Goal: Task Accomplishment & Management: Use online tool/utility

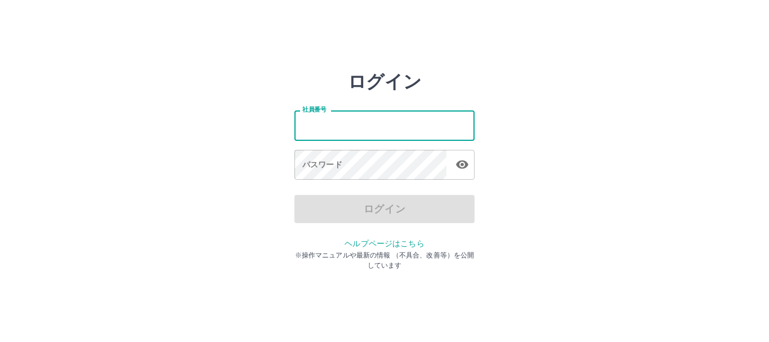
click at [316, 122] on input "社員番号" at bounding box center [384, 125] width 180 height 30
type input "*******"
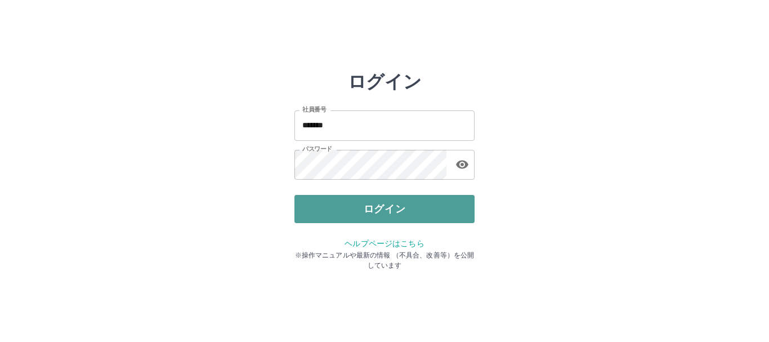
click at [393, 205] on button "ログイン" at bounding box center [384, 209] width 180 height 28
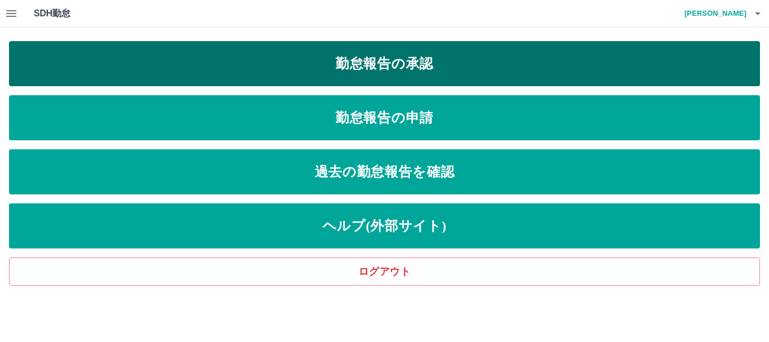
click at [450, 66] on link "勤怠報告の承認" at bounding box center [384, 63] width 751 height 45
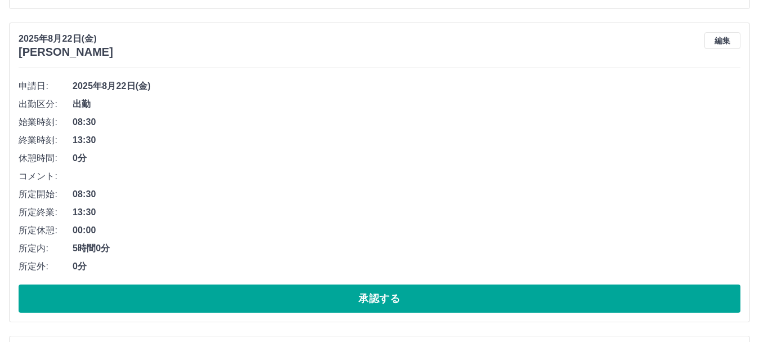
scroll to position [281, 0]
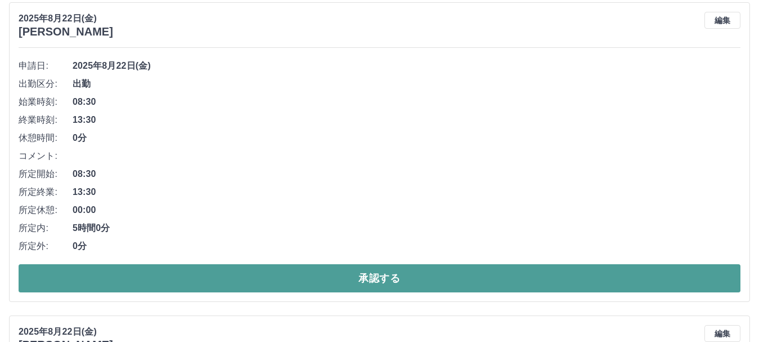
click at [376, 274] on button "承認する" at bounding box center [380, 278] width 722 height 28
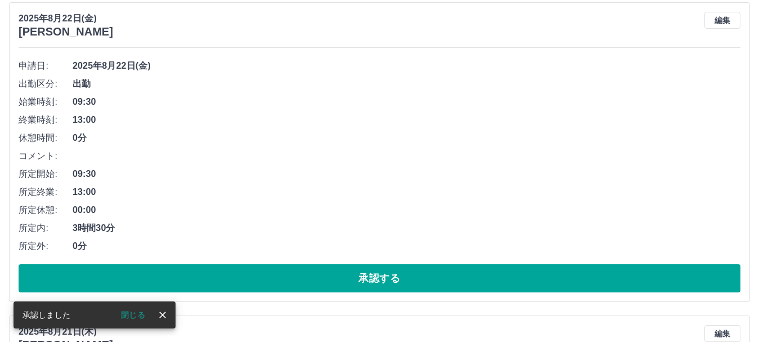
scroll to position [0, 0]
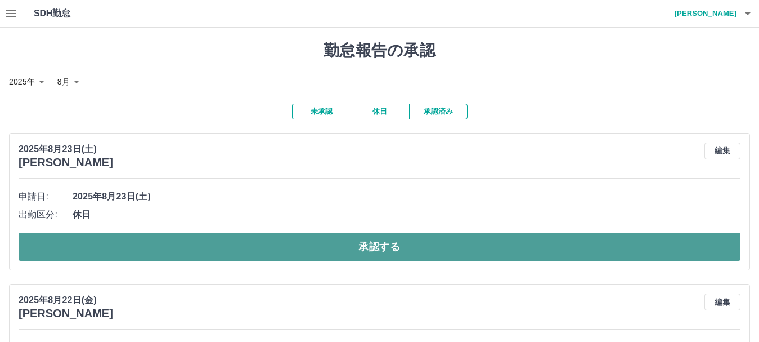
click at [369, 245] on button "承認する" at bounding box center [380, 246] width 722 height 28
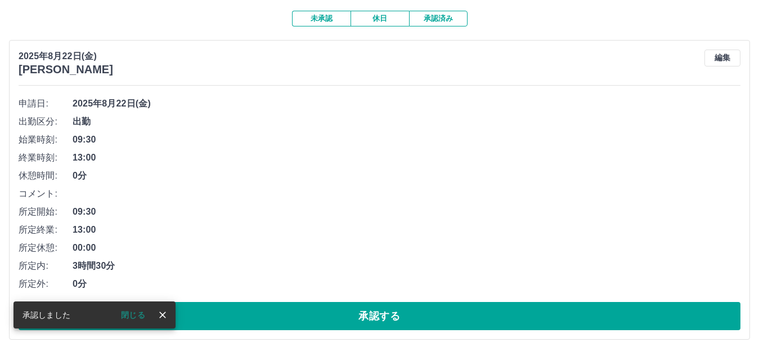
scroll to position [113, 0]
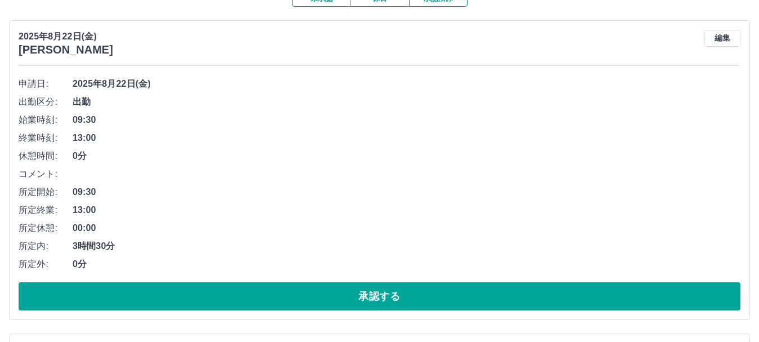
drag, startPoint x: 384, startPoint y: 285, endPoint x: 383, endPoint y: 279, distance: 7.0
click at [384, 286] on button "承認する" at bounding box center [380, 296] width 722 height 28
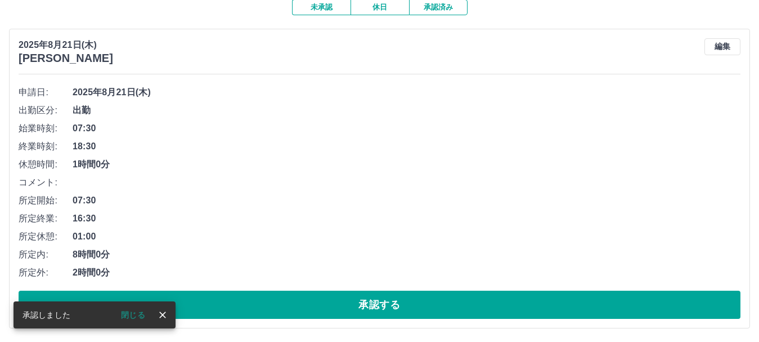
scroll to position [105, 0]
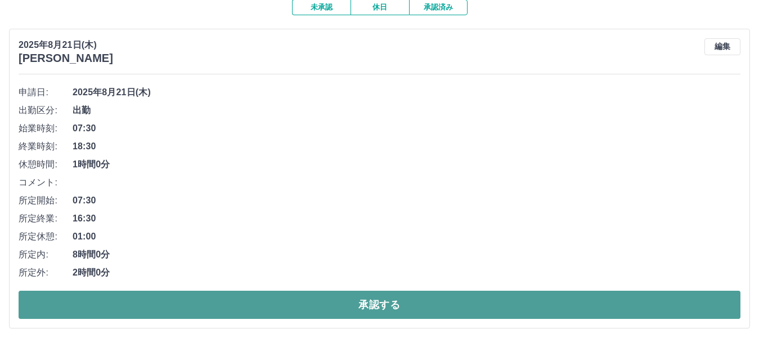
click at [380, 303] on button "承認する" at bounding box center [380, 304] width 722 height 28
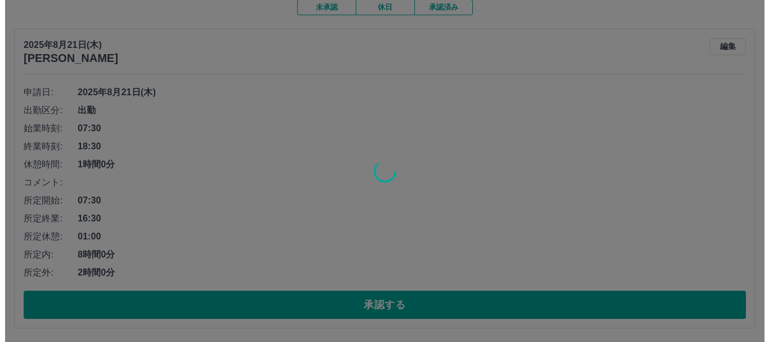
scroll to position [0, 0]
